Goal: Information Seeking & Learning: Learn about a topic

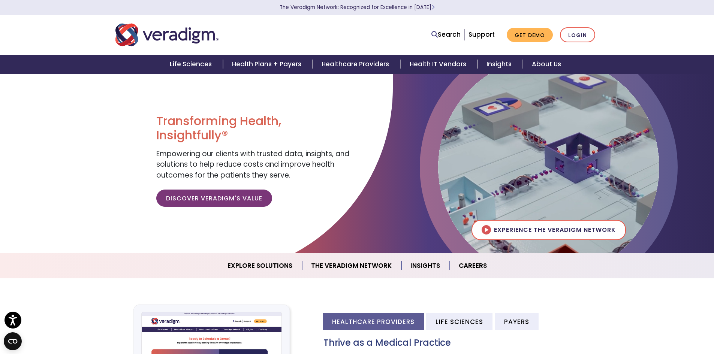
click at [225, 41] on div at bounding box center [213, 34] width 206 height 25
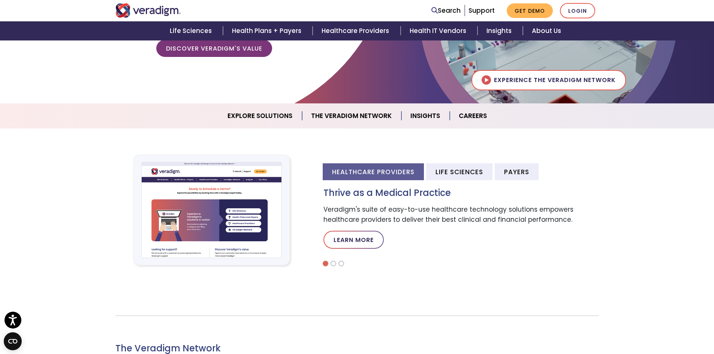
scroll to position [187, 0]
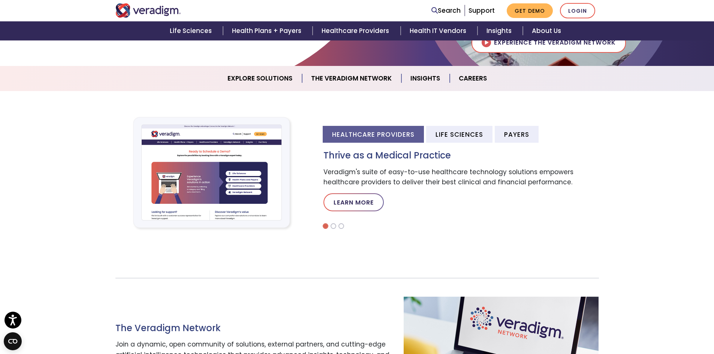
click at [634, 262] on section "The Veradigm Network Join a dynamic, open community of solutions, external part…" at bounding box center [357, 344] width 714 height 179
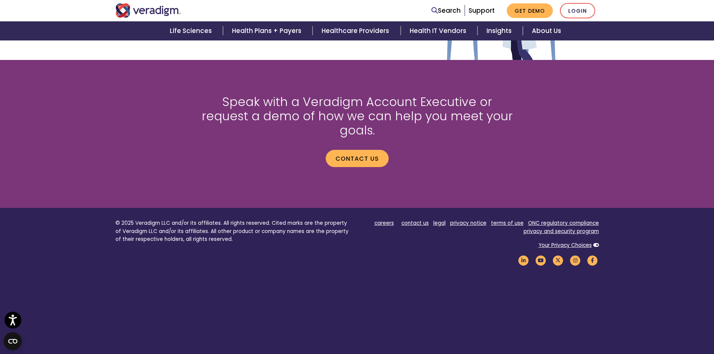
click at [574, 141] on div "Speak with a Veradigm Account Executive or request a demo of how we can help yo…" at bounding box center [357, 134] width 495 height 114
click at [535, 181] on section "Speak with a Veradigm Account Executive or request a demo of how we can help yo…" at bounding box center [357, 134] width 714 height 148
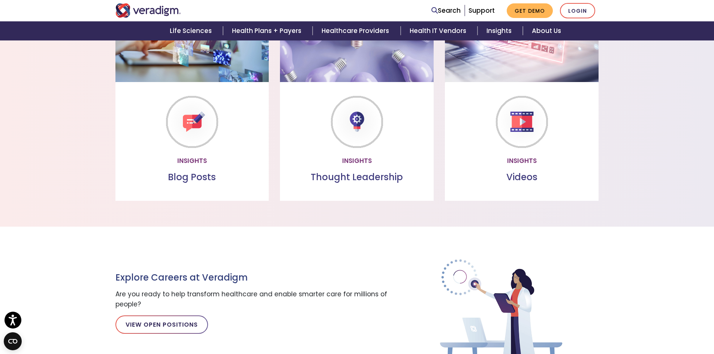
click at [655, 118] on div "Insights Blog Posts Blog Posts Read through our collection of valuable insights…" at bounding box center [357, 90] width 714 height 239
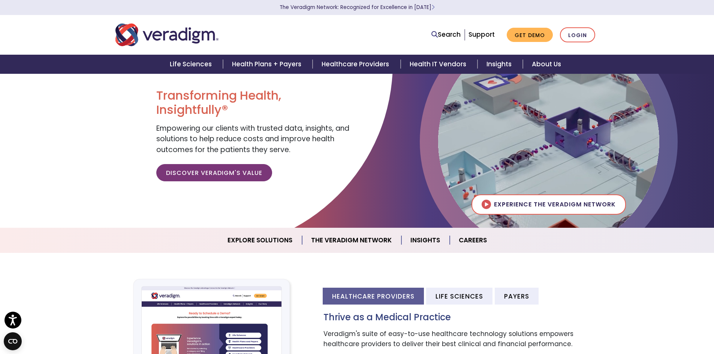
scroll to position [37, 0]
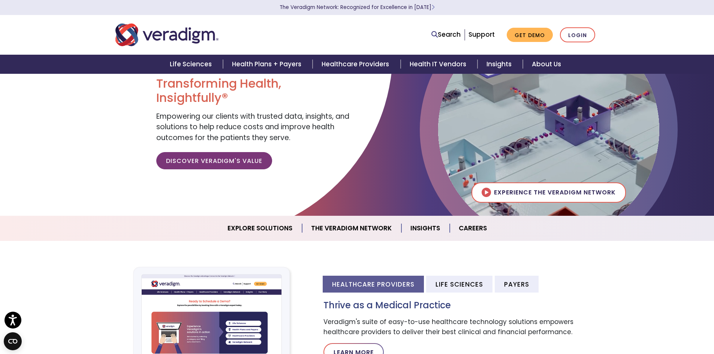
click at [513, 250] on section "Healthcare Providers Life Sciences Payers Thrive as a Medical Practice Veradigm…" at bounding box center [357, 323] width 714 height 164
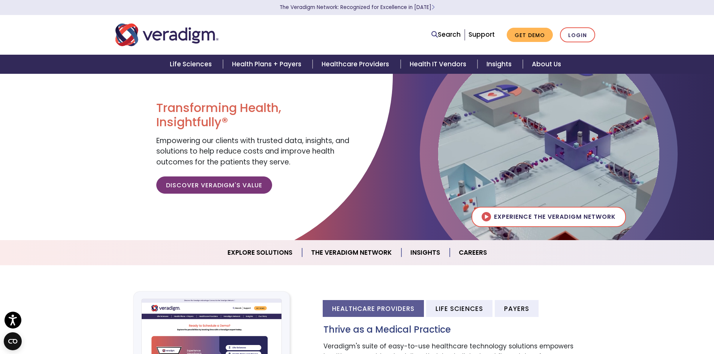
scroll to position [0, 0]
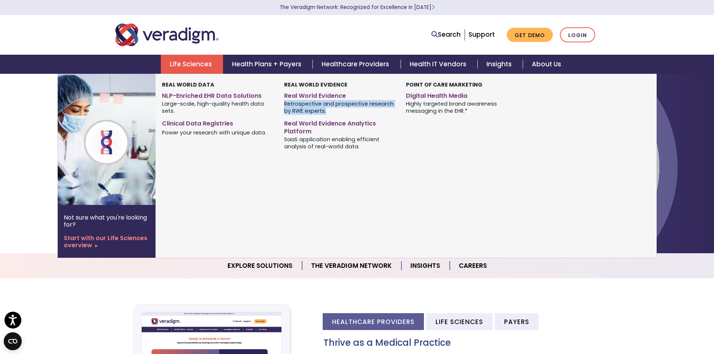
drag, startPoint x: 330, startPoint y: 112, endPoint x: 284, endPoint y: 104, distance: 46.3
click at [284, 104] on span "Retrospective and prospective research by RWE experts." at bounding box center [339, 107] width 111 height 15
click at [425, 137] on div "Point of Care Marketing Digital Health Media Highly targeted brand awareness me…" at bounding box center [461, 117] width 122 height 72
drag, startPoint x: 325, startPoint y: 110, endPoint x: 285, endPoint y: 102, distance: 40.6
click at [285, 102] on span "Retrospective and prospective research by RWE experts." at bounding box center [339, 107] width 111 height 15
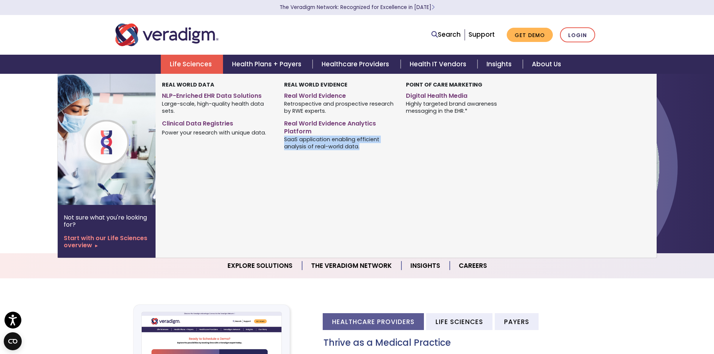
drag, startPoint x: 372, startPoint y: 145, endPoint x: 279, endPoint y: 141, distance: 93.4
click at [279, 141] on div "Real World Evidence Real World Evidence Retrospective and prospective research …" at bounding box center [339, 117] width 122 height 72
click at [356, 144] on span "SaaS application enabling efficient analysis of real-world data." at bounding box center [339, 142] width 111 height 15
drag, startPoint x: 365, startPoint y: 145, endPoint x: 285, endPoint y: 139, distance: 80.4
click at [285, 139] on span "SaaS application enabling efficient analysis of real-world data." at bounding box center [339, 142] width 111 height 15
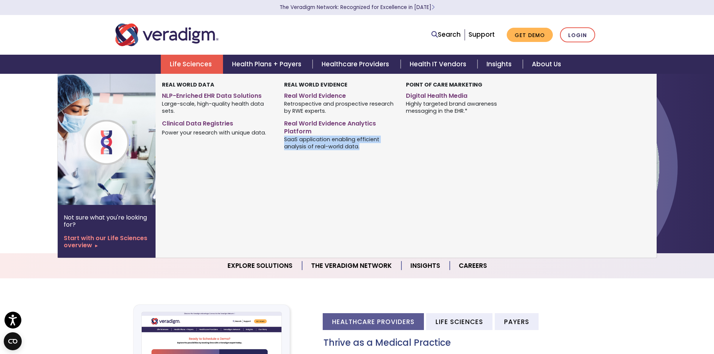
click at [370, 149] on span "SaaS application enabling efficient analysis of real-world data." at bounding box center [339, 142] width 111 height 15
drag, startPoint x: 452, startPoint y: 86, endPoint x: 508, endPoint y: 87, distance: 56.2
click at [508, 87] on span "Point of Care Marketing" at bounding box center [461, 85] width 111 height 9
click at [465, 117] on div "Point of Care Marketing Digital Health Media Highly targeted brand awareness me…" at bounding box center [461, 117] width 122 height 72
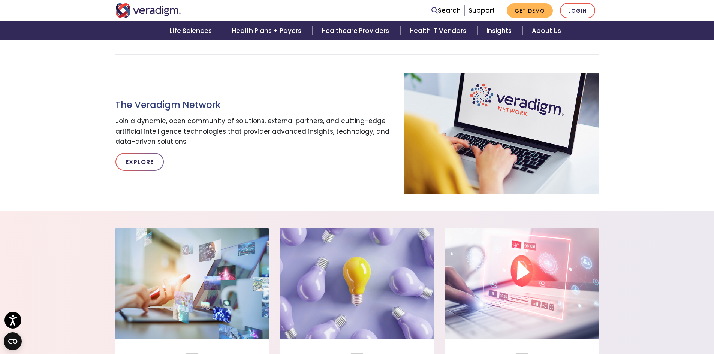
scroll to position [412, 0]
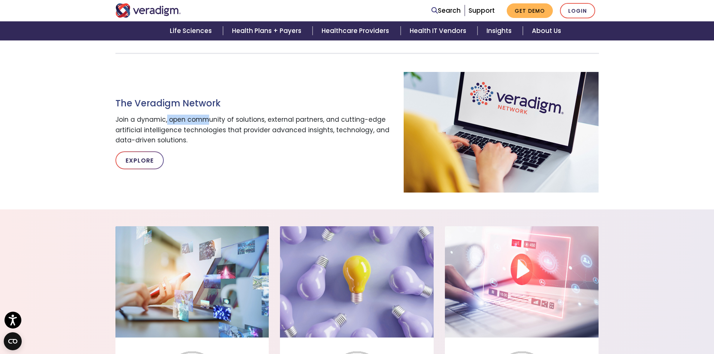
drag, startPoint x: 167, startPoint y: 122, endPoint x: 208, endPoint y: 120, distance: 41.3
click at [208, 120] on p "Join a dynamic, open community of solutions, external partners, and cutting-edg…" at bounding box center [253, 130] width 277 height 31
drag, startPoint x: 223, startPoint y: 119, endPoint x: 393, endPoint y: 119, distance: 170.1
click at [393, 119] on div "The Veradigm Network Join a dynamic, open community of solutions, external part…" at bounding box center [254, 132] width 289 height 87
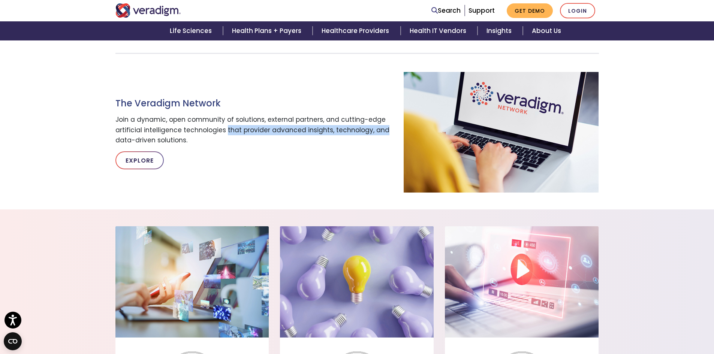
drag, startPoint x: 223, startPoint y: 129, endPoint x: 378, endPoint y: 129, distance: 155.1
click at [378, 129] on p "Join a dynamic, open community of solutions, external partners, and cutting-edg…" at bounding box center [253, 130] width 277 height 31
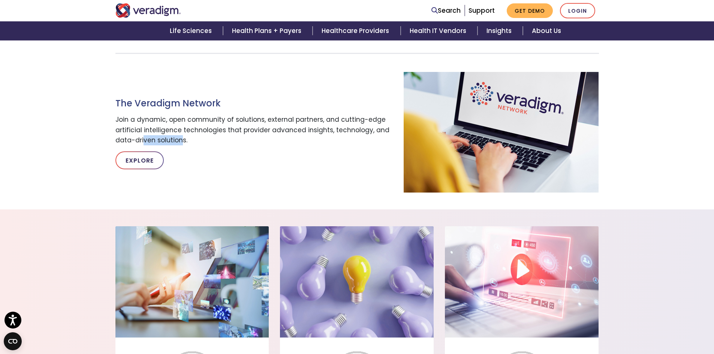
drag, startPoint x: 144, startPoint y: 139, endPoint x: 182, endPoint y: 138, distance: 39.0
click at [182, 138] on p "Join a dynamic, open community of solutions, external partners, and cutting-edg…" at bounding box center [253, 130] width 277 height 31
click at [215, 136] on p "Join a dynamic, open community of solutions, external partners, and cutting-edg…" at bounding box center [253, 130] width 277 height 31
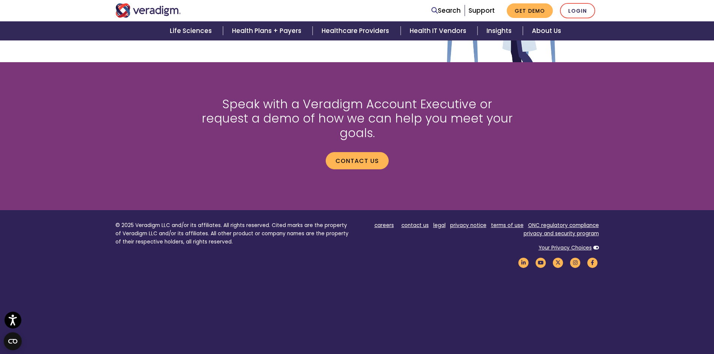
scroll to position [984, 0]
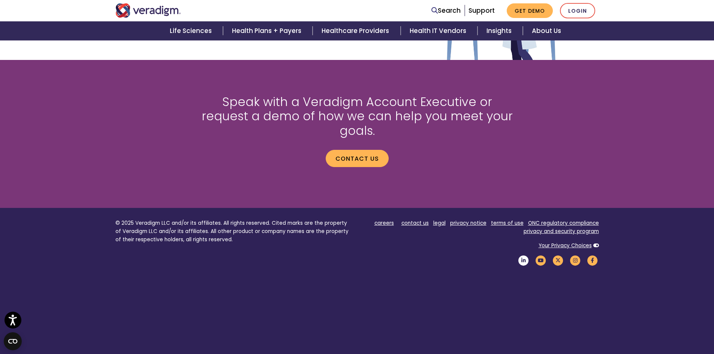
click at [523, 256] on icon "Veradigm LinkedIn Link" at bounding box center [523, 261] width 13 height 10
